Goal: Task Accomplishment & Management: Complete application form

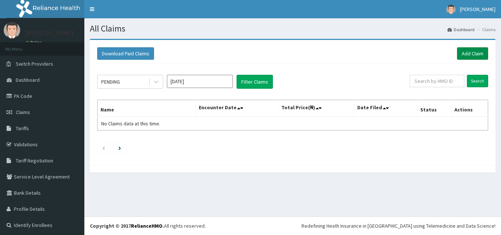
click at [464, 52] on link "Add Claim" at bounding box center [472, 53] width 31 height 12
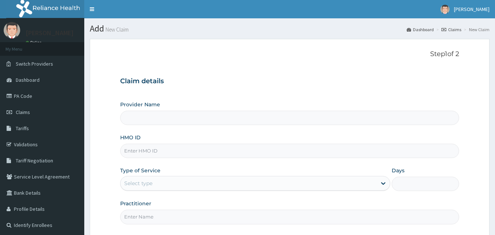
click at [146, 151] on input "HMO ID" at bounding box center [290, 151] width 340 height 14
type input "PMH/1000"
type input "[GEOGRAPHIC_DATA]"
type input "PMH/10008/H"
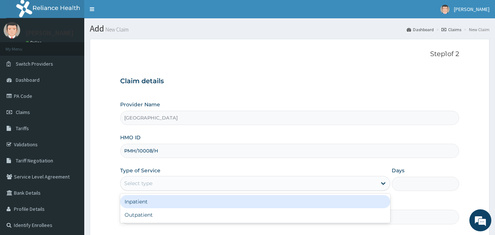
click at [153, 183] on div "Select type" at bounding box center [138, 183] width 28 height 7
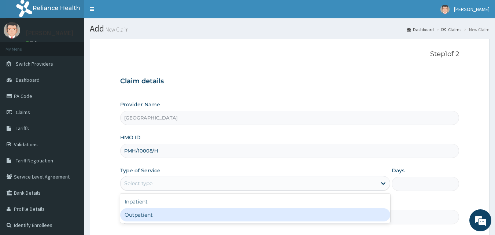
click at [144, 217] on div "Outpatient" at bounding box center [255, 214] width 270 height 13
type input "1"
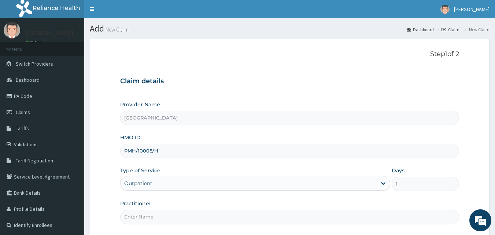
click at [142, 216] on input "Practitioner" at bounding box center [290, 217] width 340 height 14
type input "Dr Onafujabi"
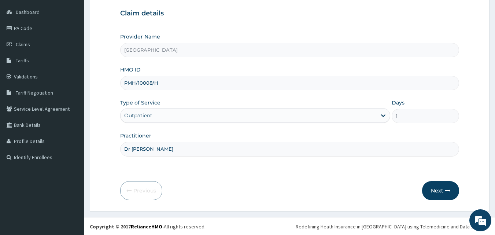
scroll to position [69, 0]
click at [436, 188] on button "Next" at bounding box center [440, 189] width 37 height 19
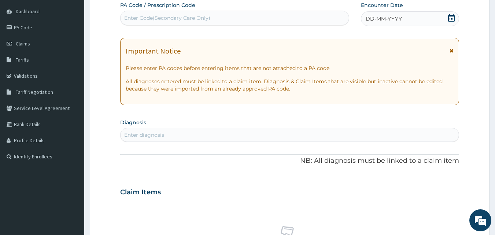
click at [451, 18] on icon at bounding box center [451, 17] width 7 height 7
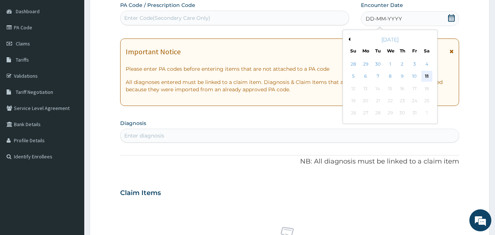
click at [425, 76] on div "11" at bounding box center [427, 76] width 11 height 11
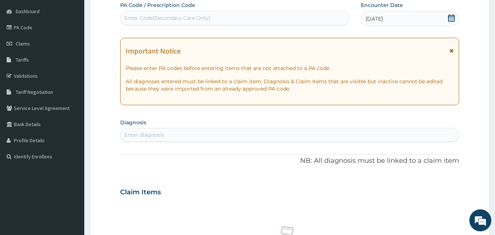
click at [154, 136] on div "Enter diagnosis" at bounding box center [144, 134] width 40 height 7
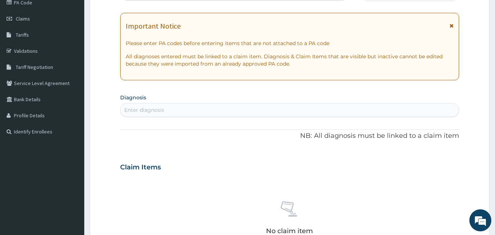
scroll to position [98, 0]
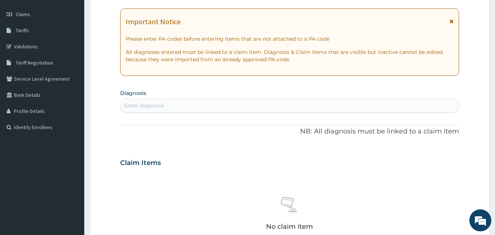
click at [150, 105] on div "Enter diagnosis" at bounding box center [144, 105] width 40 height 7
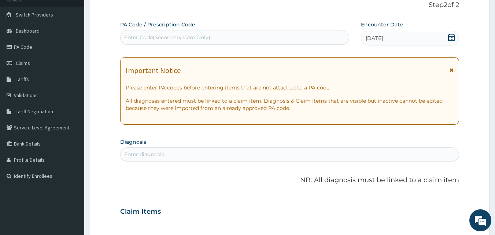
scroll to position [0, 0]
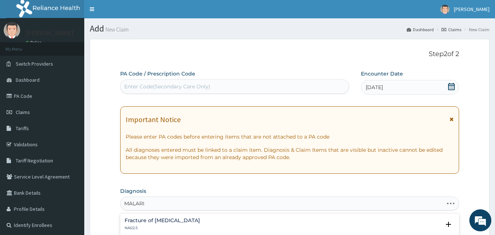
type input "MALARIA"
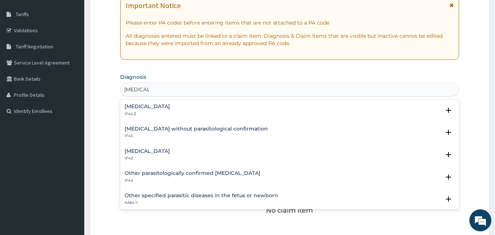
scroll to position [132, 0]
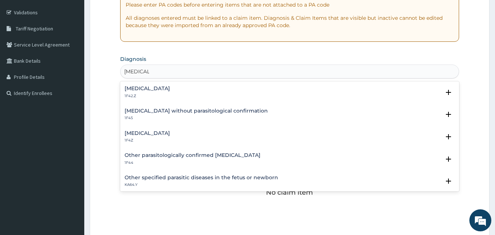
click at [167, 134] on h4 "Malaria, unspecified" at bounding box center [147, 134] width 45 height 6
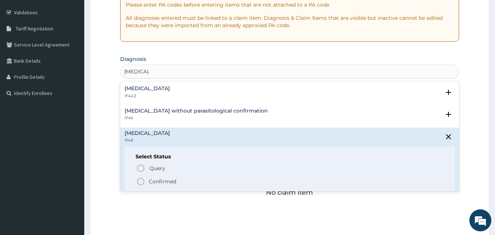
click at [139, 181] on icon "status option filled" at bounding box center [140, 181] width 9 height 9
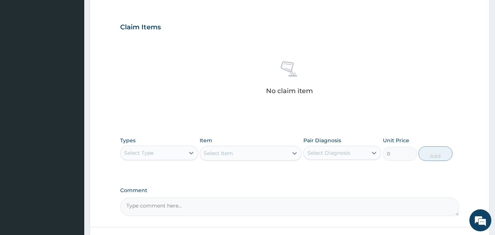
scroll to position [249, 0]
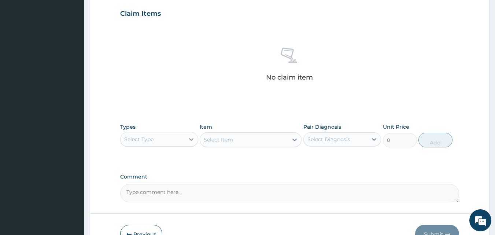
click at [190, 143] on div at bounding box center [191, 139] width 13 height 13
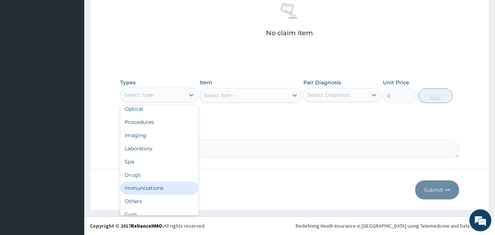
scroll to position [25, 0]
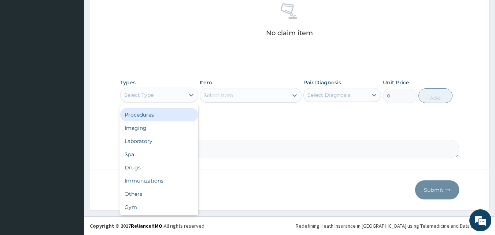
click at [154, 110] on div "Procedures" at bounding box center [159, 114] width 78 height 13
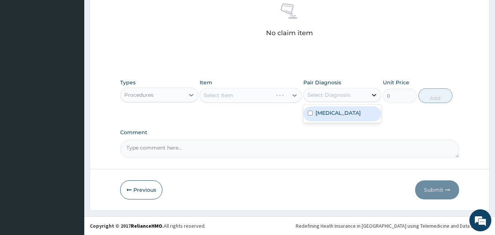
click at [373, 96] on icon at bounding box center [374, 94] width 7 height 7
click at [340, 110] on label "Malaria, unspecified" at bounding box center [338, 112] width 45 height 7
checkbox input "true"
click at [296, 95] on icon at bounding box center [295, 95] width 4 height 3
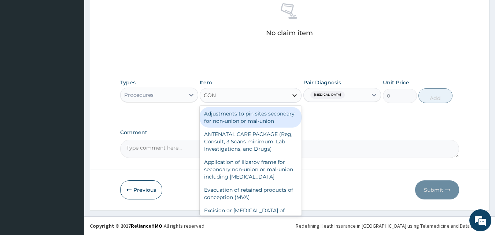
type input "CONS"
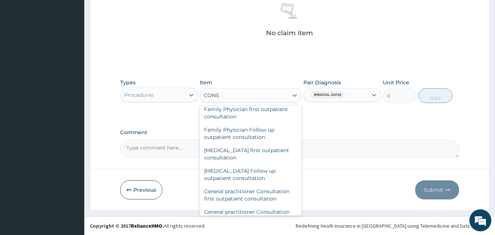
scroll to position [396, 0]
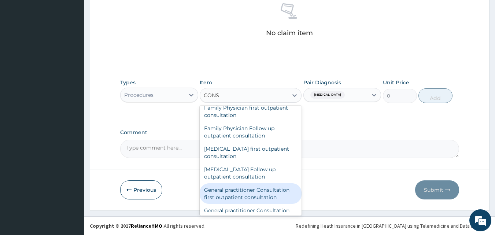
click at [255, 204] on div "General practitioner Consultation first outpatient consultation" at bounding box center [251, 193] width 102 height 21
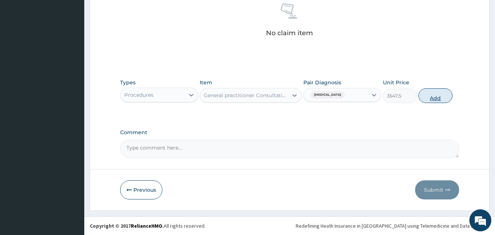
click at [435, 98] on button "Add" at bounding box center [436, 95] width 34 height 15
type input "0"
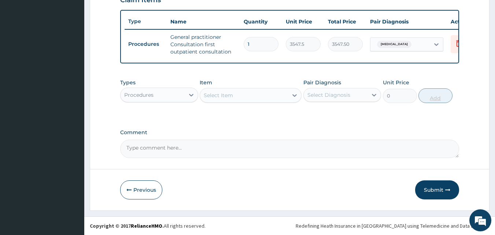
scroll to position [268, 0]
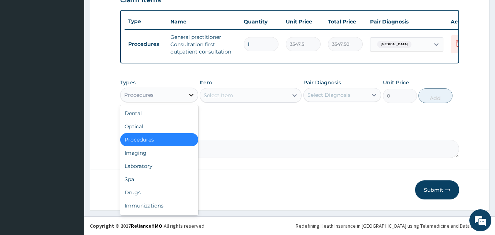
click at [190, 97] on icon at bounding box center [191, 94] width 7 height 7
click at [149, 164] on div "Laboratory" at bounding box center [159, 166] width 78 height 13
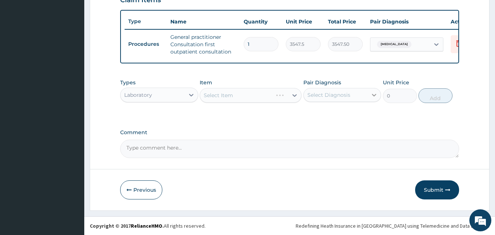
click at [375, 94] on icon at bounding box center [374, 94] width 7 height 7
click at [310, 114] on input "checkbox" at bounding box center [310, 113] width 5 height 5
checkbox input "true"
click at [293, 96] on icon at bounding box center [294, 95] width 7 height 7
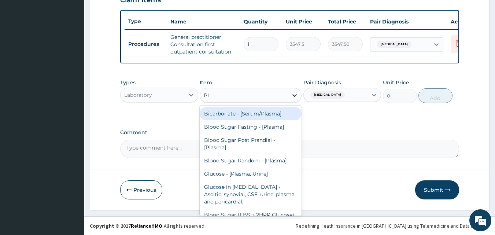
type input "P"
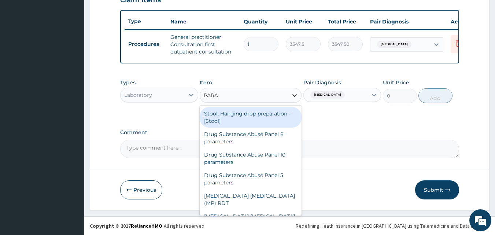
type input "PARAS"
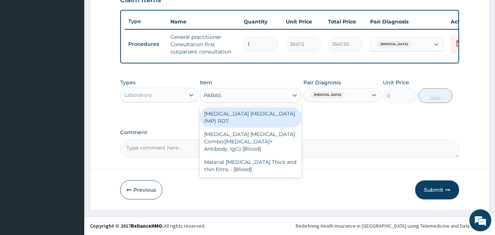
click at [274, 114] on div "MALARIA PARASITE (MP) RDT" at bounding box center [251, 117] width 102 height 21
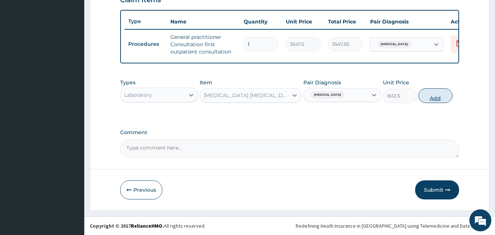
click at [440, 97] on button "Add" at bounding box center [436, 95] width 34 height 15
type input "0"
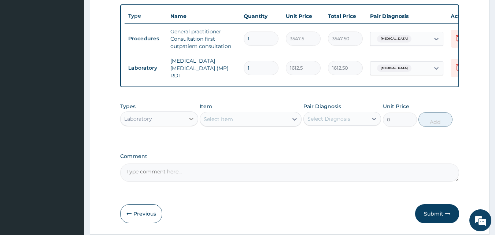
click at [191, 120] on icon at bounding box center [191, 119] width 4 height 3
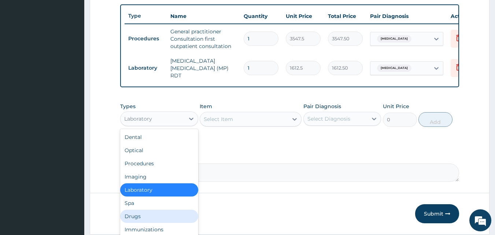
click at [153, 219] on div "Drugs" at bounding box center [159, 216] width 78 height 13
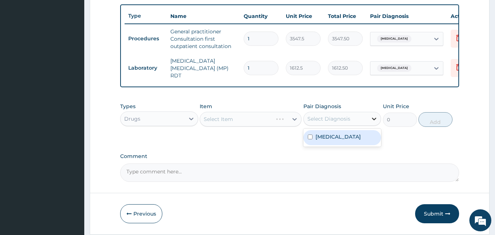
click at [377, 118] on icon at bounding box center [374, 118] width 7 height 7
click at [326, 139] on label "Malaria, unspecified" at bounding box center [338, 136] width 45 height 7
checkbox input "true"
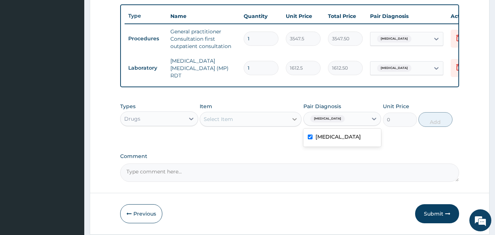
click at [294, 121] on icon at bounding box center [295, 119] width 4 height 3
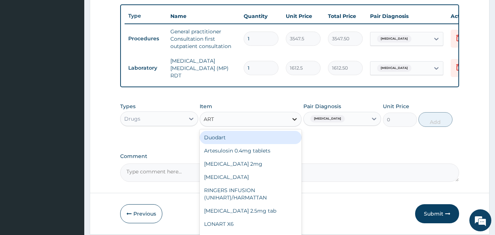
type input "ARTE"
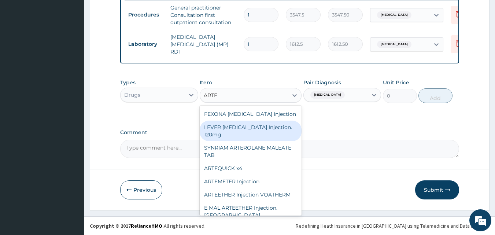
scroll to position [81, 0]
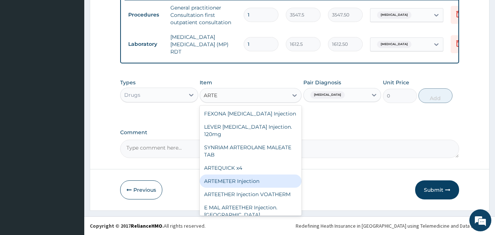
click at [248, 175] on div "ARTEMETER Injection" at bounding box center [251, 181] width 102 height 13
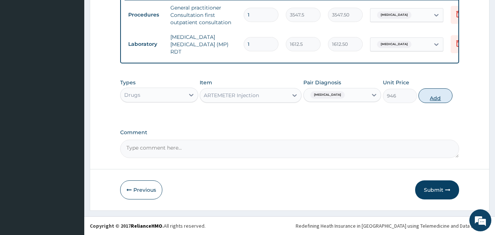
click at [435, 96] on button "Add" at bounding box center [436, 95] width 34 height 15
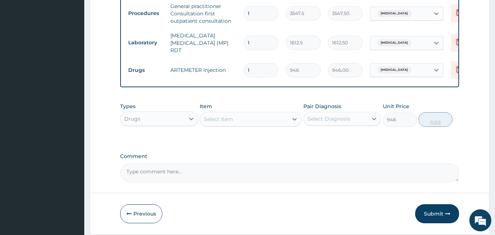
type input "0"
click at [261, 65] on input "1" at bounding box center [261, 70] width 35 height 14
type input "0.00"
type input "6"
type input "5676.00"
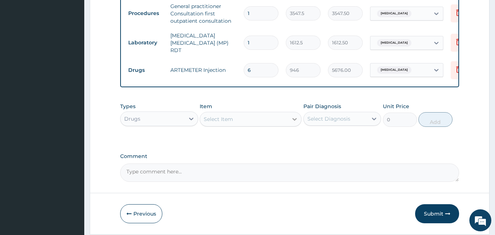
type input "6"
click at [294, 120] on icon at bounding box center [294, 119] width 7 height 7
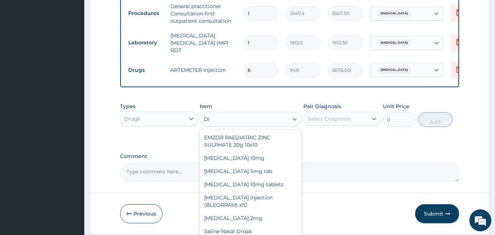
type input "D"
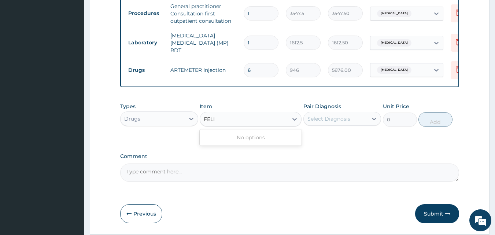
type input "FEL"
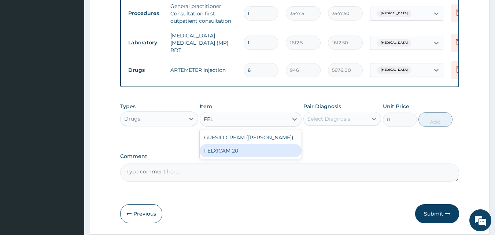
click at [255, 155] on div "FELXICAM 20" at bounding box center [251, 150] width 102 height 13
type input "82.775"
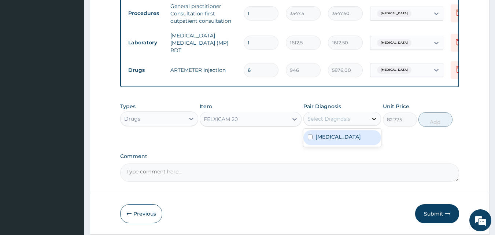
click at [375, 121] on icon at bounding box center [374, 118] width 7 height 7
click at [359, 138] on label "Malaria, unspecified" at bounding box center [338, 136] width 45 height 7
checkbox input "true"
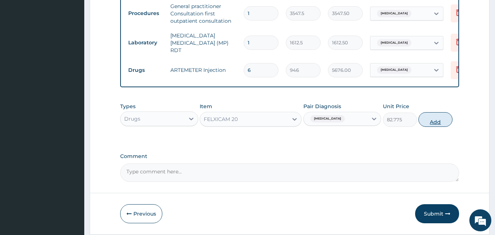
click at [440, 120] on button "Add" at bounding box center [436, 119] width 34 height 15
type input "0"
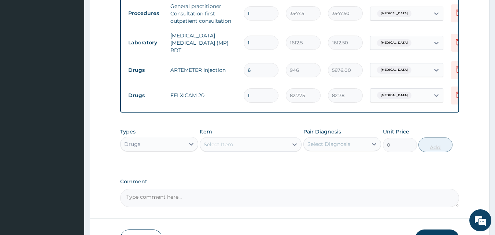
type input "0.00"
type input "1"
type input "82.78"
type input "10"
type input "827.75"
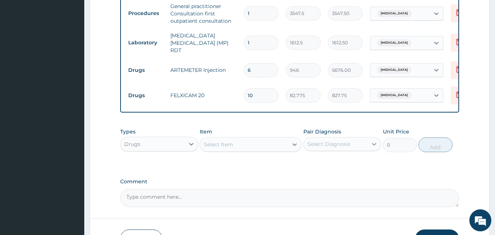
type input "10"
click at [374, 146] on icon at bounding box center [374, 143] width 7 height 7
click at [333, 168] on div "Malaria, unspecified" at bounding box center [343, 162] width 78 height 15
checkbox input "true"
click at [294, 144] on icon at bounding box center [294, 144] width 7 height 7
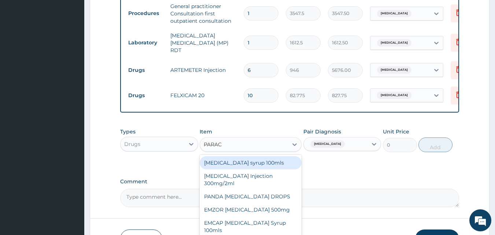
type input "PARACE"
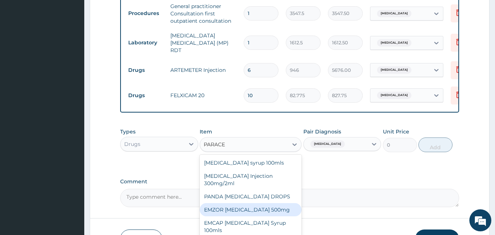
click at [257, 208] on div "EMZOR PARACETAMOL 500mg" at bounding box center [251, 209] width 102 height 13
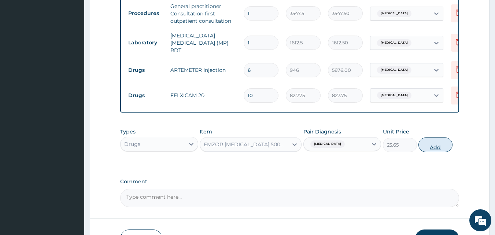
click at [434, 148] on button "Add" at bounding box center [436, 145] width 34 height 15
type input "0"
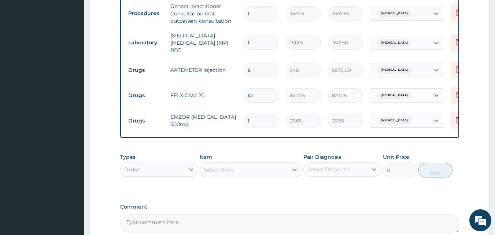
type input "0.00"
type input "1"
type input "23.65"
type input "15"
type input "354.75"
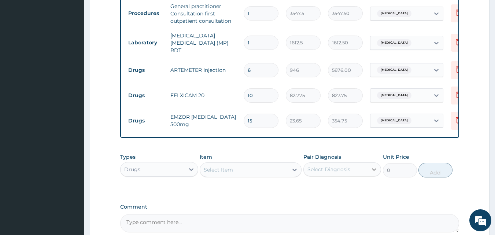
type input "15"
click at [375, 172] on icon at bounding box center [374, 169] width 7 height 7
click at [374, 171] on icon at bounding box center [375, 169] width 4 height 3
click at [361, 187] on label "Malaria, unspecified" at bounding box center [338, 187] width 45 height 7
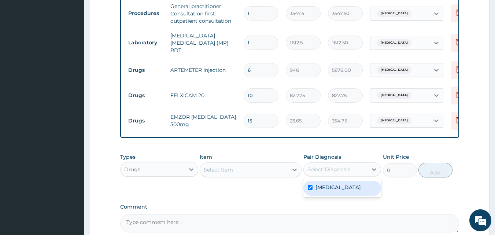
checkbox input "true"
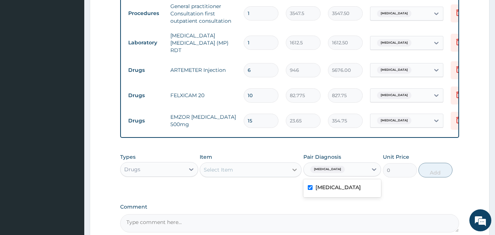
click at [296, 171] on icon at bounding box center [295, 170] width 4 height 3
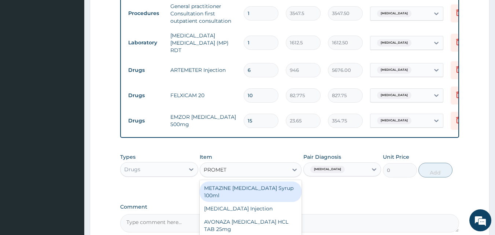
type input "PROMETH"
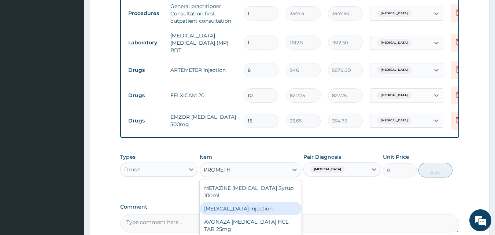
click at [258, 209] on div "PROMETHAZINE Injection" at bounding box center [251, 208] width 102 height 13
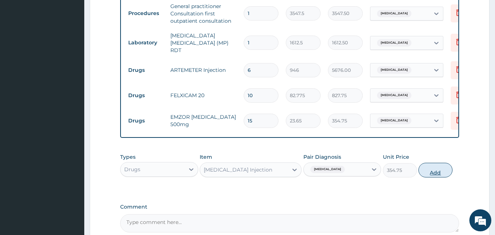
click at [431, 172] on button "Add" at bounding box center [436, 170] width 34 height 15
type input "0"
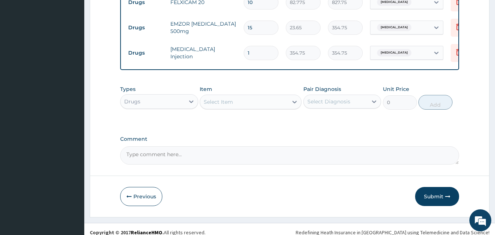
scroll to position [395, 0]
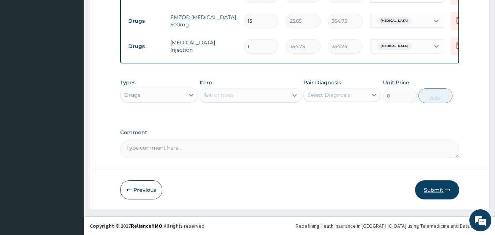
click at [431, 187] on button "Submit" at bounding box center [437, 189] width 44 height 19
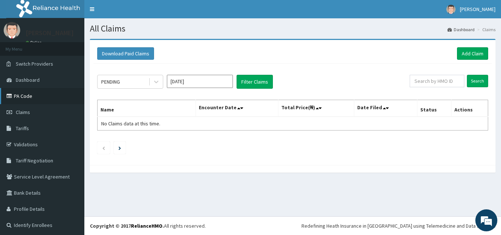
click at [21, 95] on link "PA Code" at bounding box center [42, 96] width 84 height 16
